Goal: Task Accomplishment & Management: Use online tool/utility

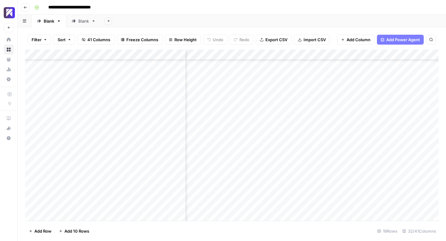
scroll to position [44, 1813]
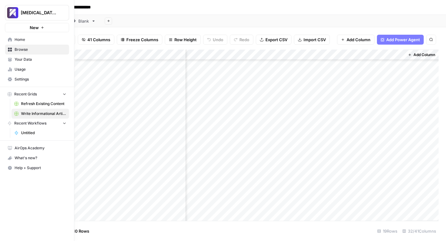
click at [23, 67] on span "Usage" at bounding box center [41, 70] width 52 height 6
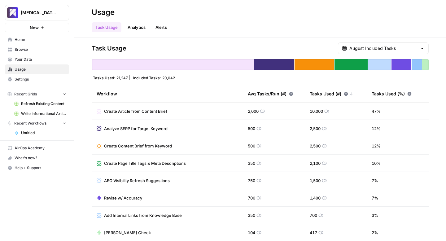
click at [30, 114] on span "Write Informational Article" at bounding box center [43, 114] width 45 height 6
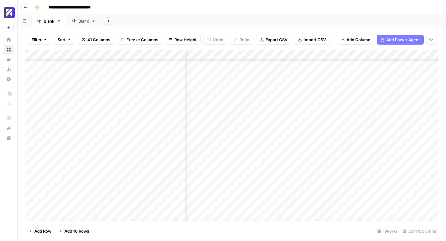
scroll to position [49, 1598]
click at [243, 131] on div "Add Column" at bounding box center [231, 135] width 413 height 171
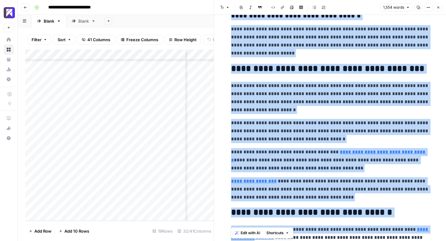
type input "[URL][DOMAIN_NAME][MEDICAL_DATA]"
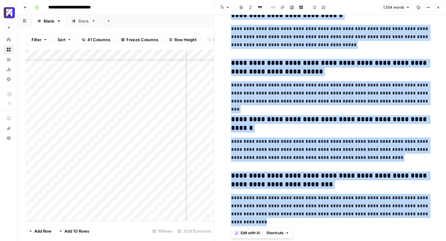
scroll to position [2036, 0]
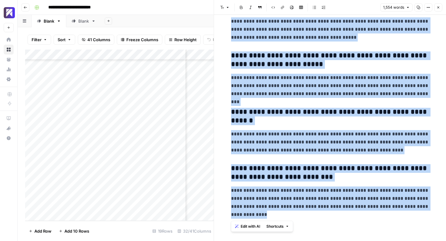
drag, startPoint x: 230, startPoint y: 30, endPoint x: 269, endPoint y: 216, distance: 190.7
copy div "**********"
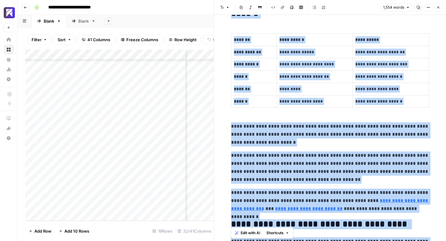
scroll to position [0, 0]
